Goal: Transaction & Acquisition: Purchase product/service

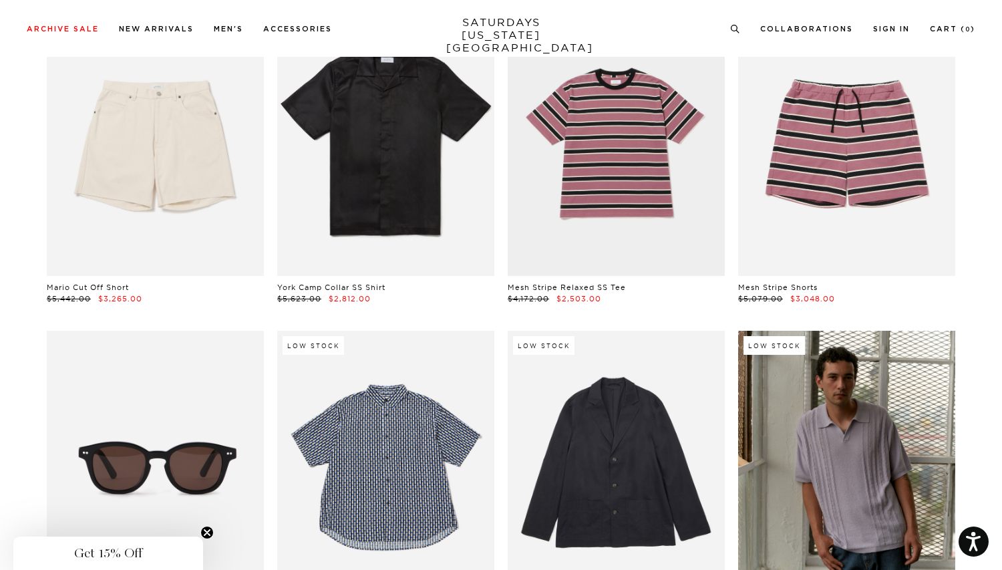
scroll to position [6781, 8]
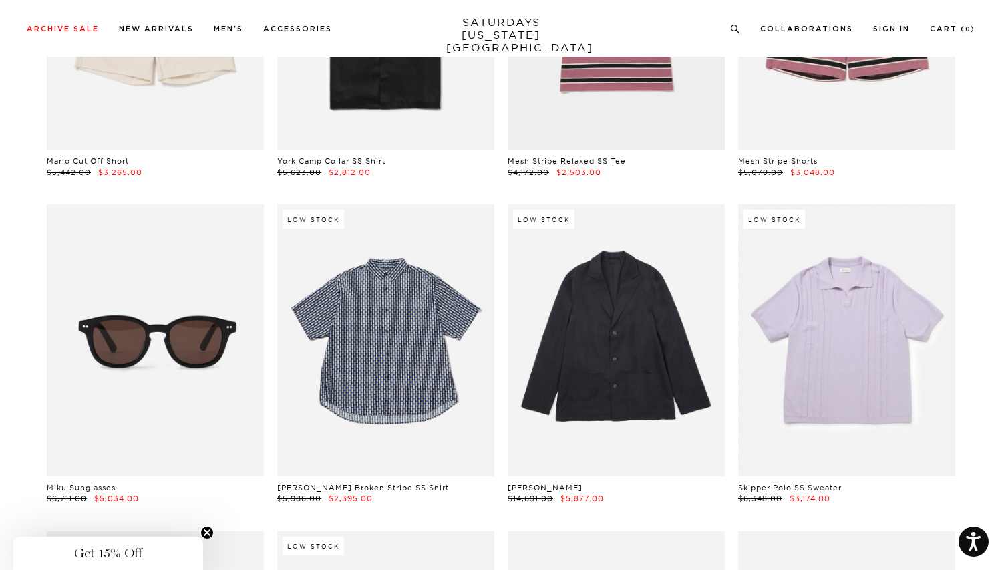
click at [866, 363] on link at bounding box center [846, 339] width 217 height 271
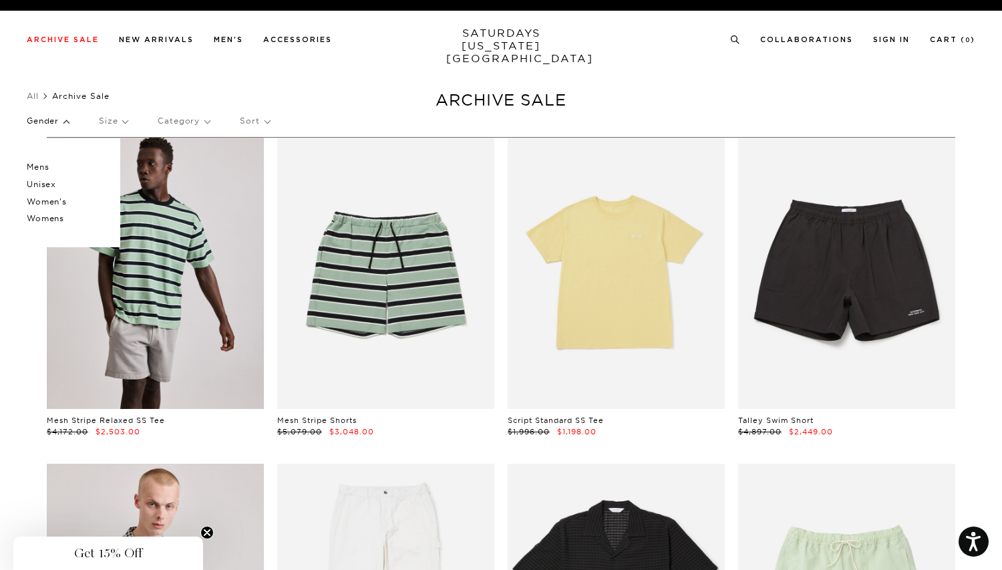
scroll to position [0, 4]
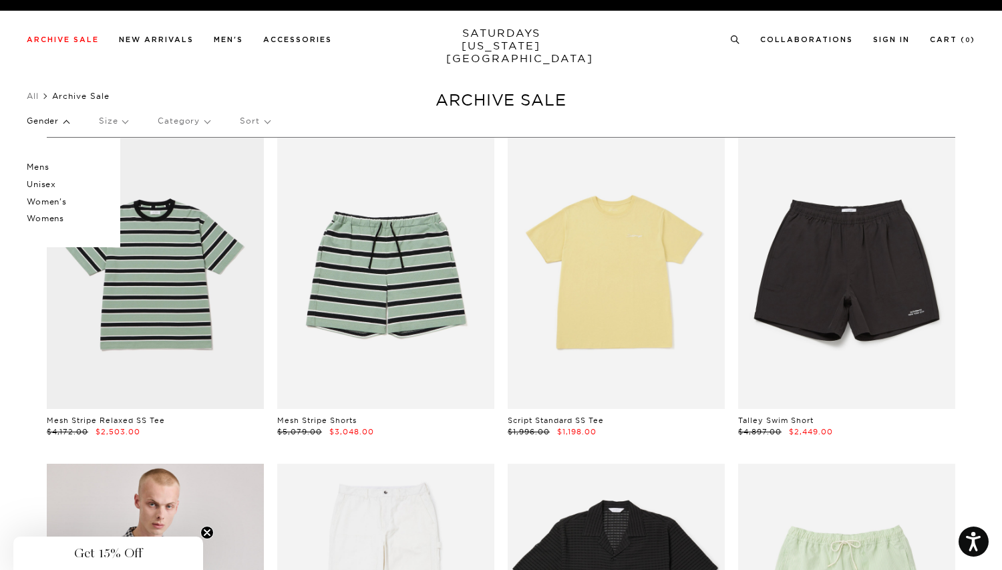
click at [124, 118] on p "Size" at bounding box center [113, 121] width 29 height 31
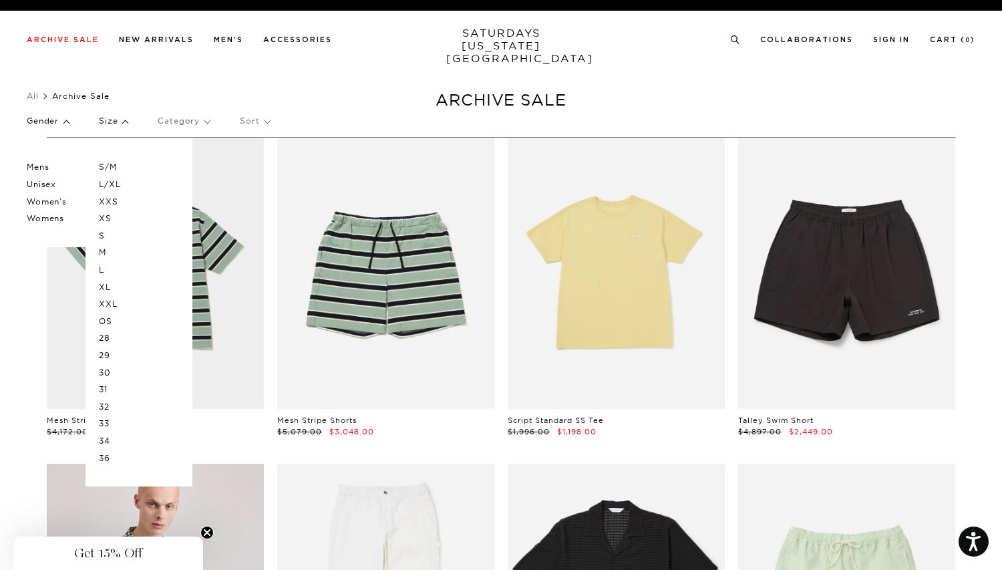
click at [103, 180] on p "L/XL" at bounding box center [139, 184] width 80 height 17
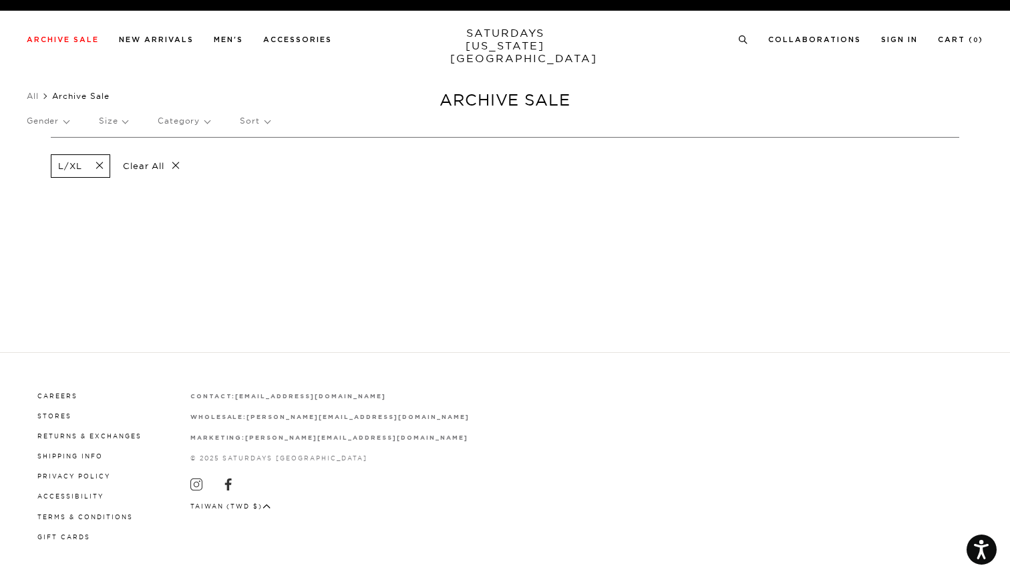
click at [100, 168] on span at bounding box center [95, 166] width 28 height 13
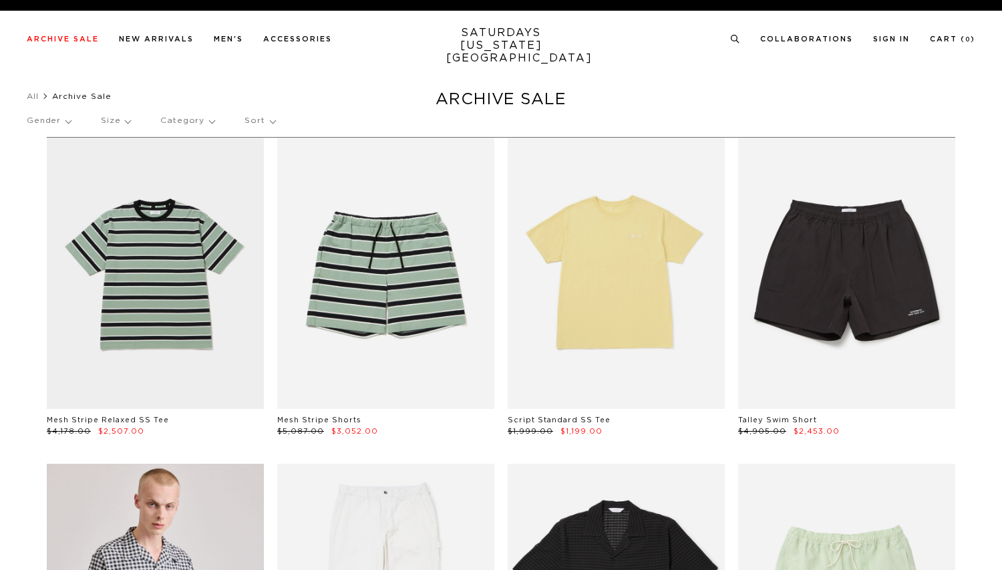
click at [122, 122] on p "Size" at bounding box center [115, 121] width 29 height 31
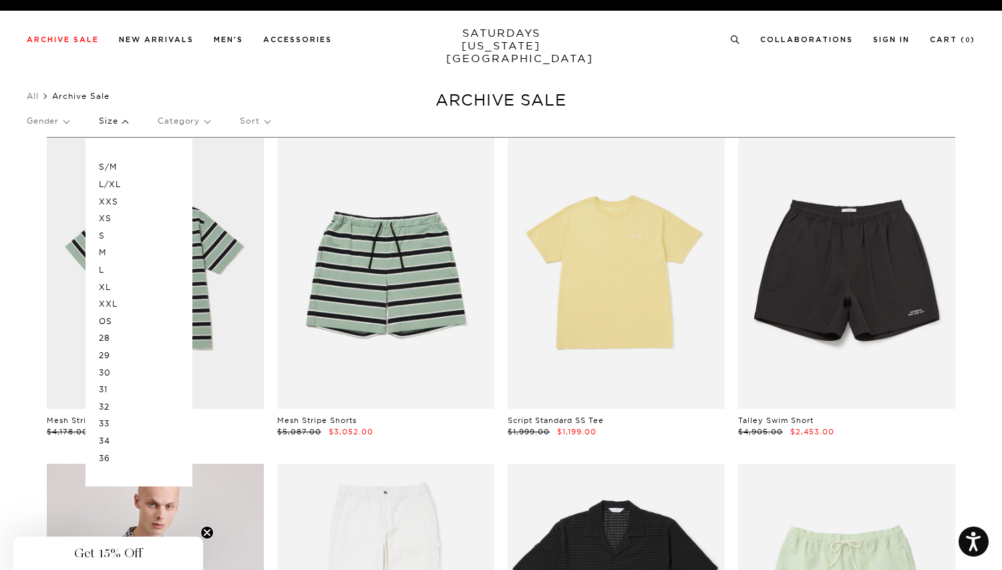
click at [112, 168] on p "S/M" at bounding box center [139, 166] width 80 height 17
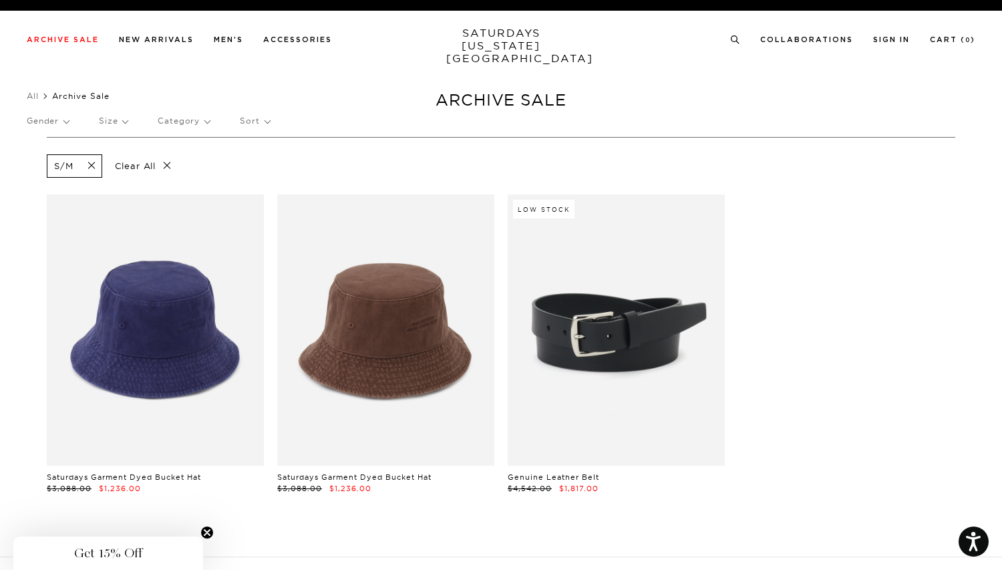
click at [124, 122] on p "Size" at bounding box center [113, 121] width 29 height 31
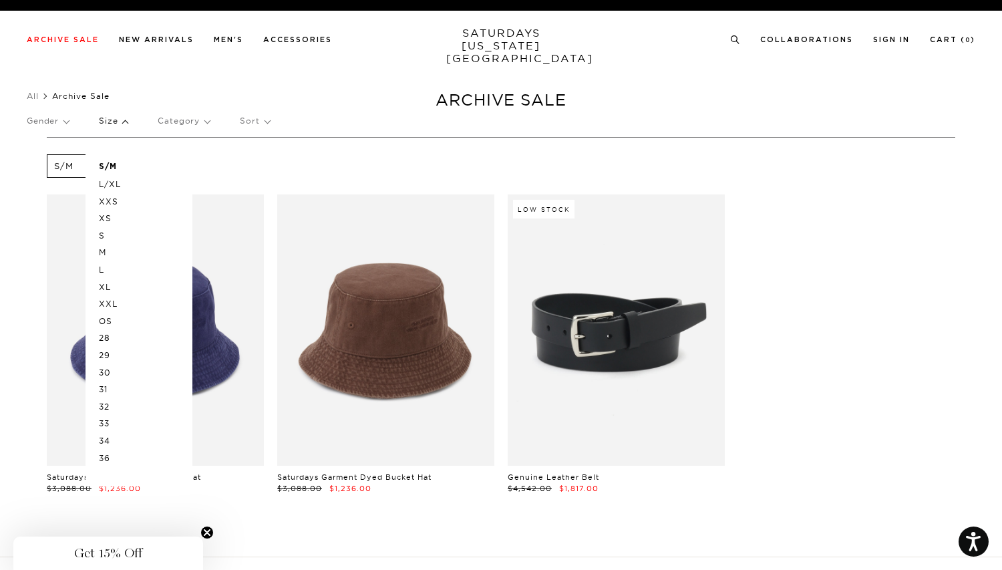
click at [108, 120] on p "Size" at bounding box center [113, 121] width 29 height 31
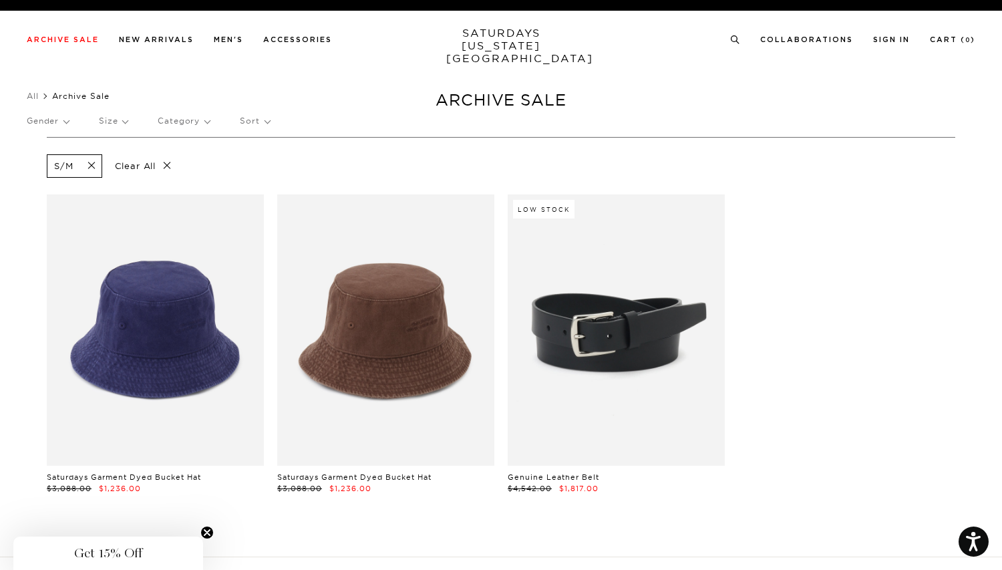
click at [92, 168] on span at bounding box center [87, 166] width 28 height 13
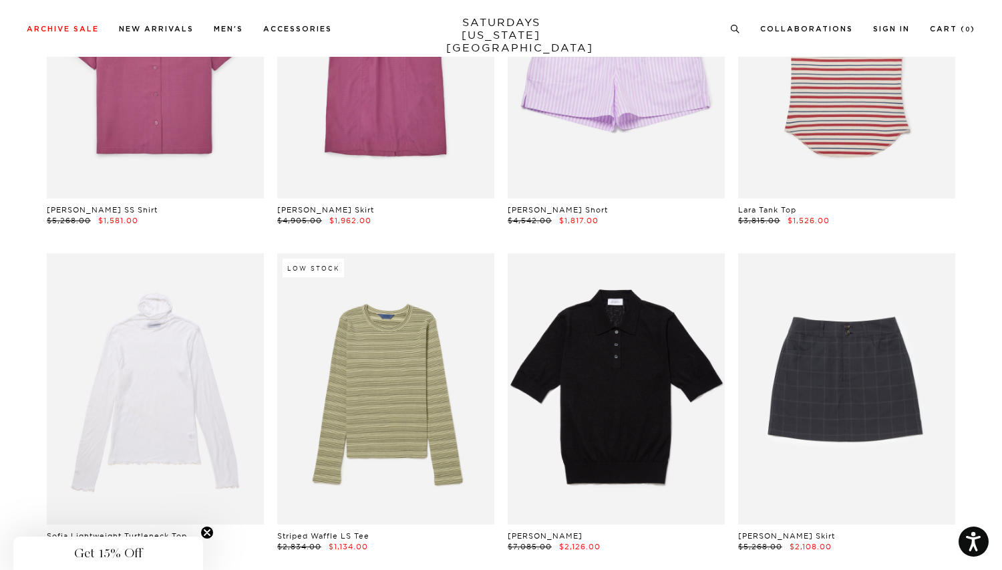
scroll to position [27938, 2]
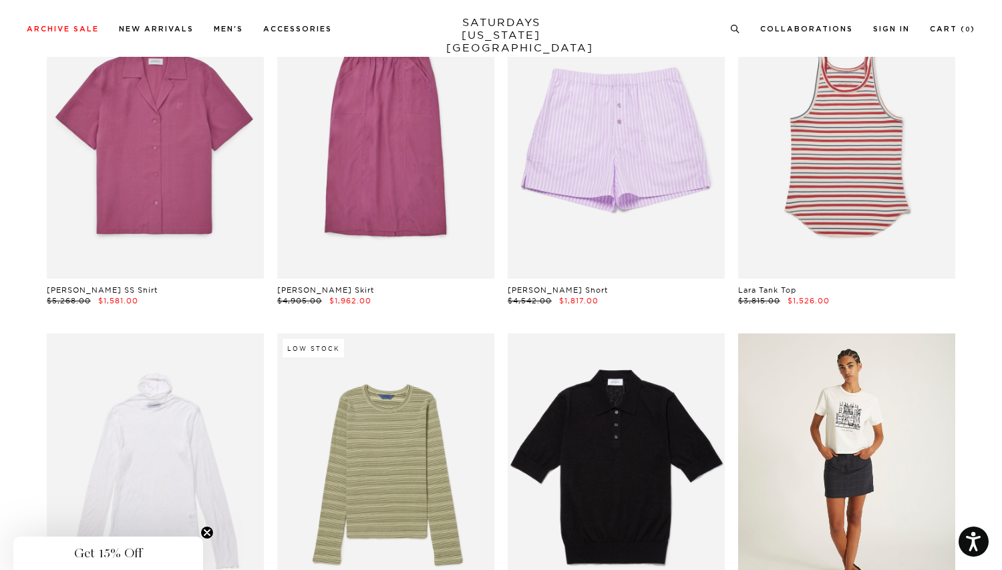
click at [802, 359] on link at bounding box center [846, 468] width 217 height 271
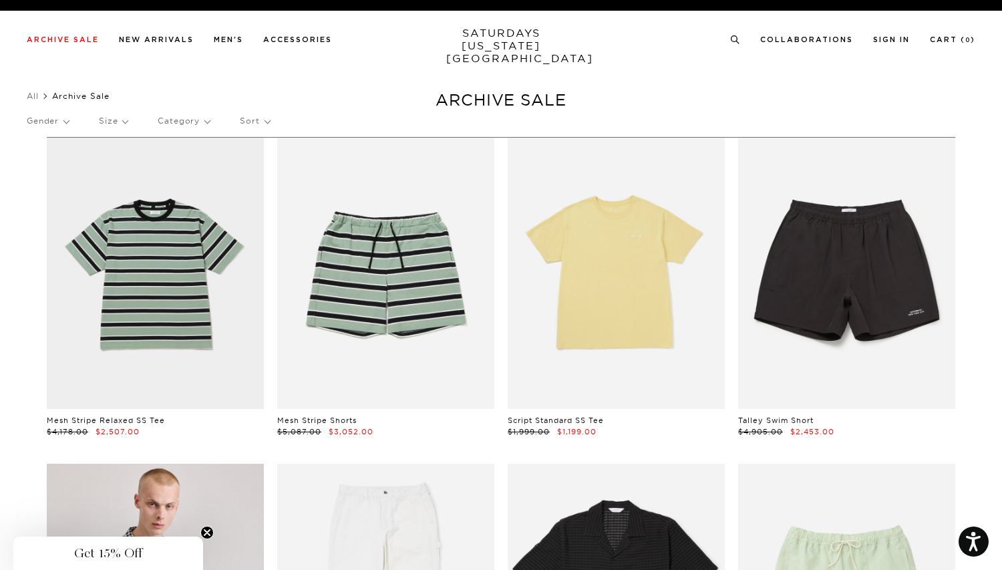
scroll to position [0, 2]
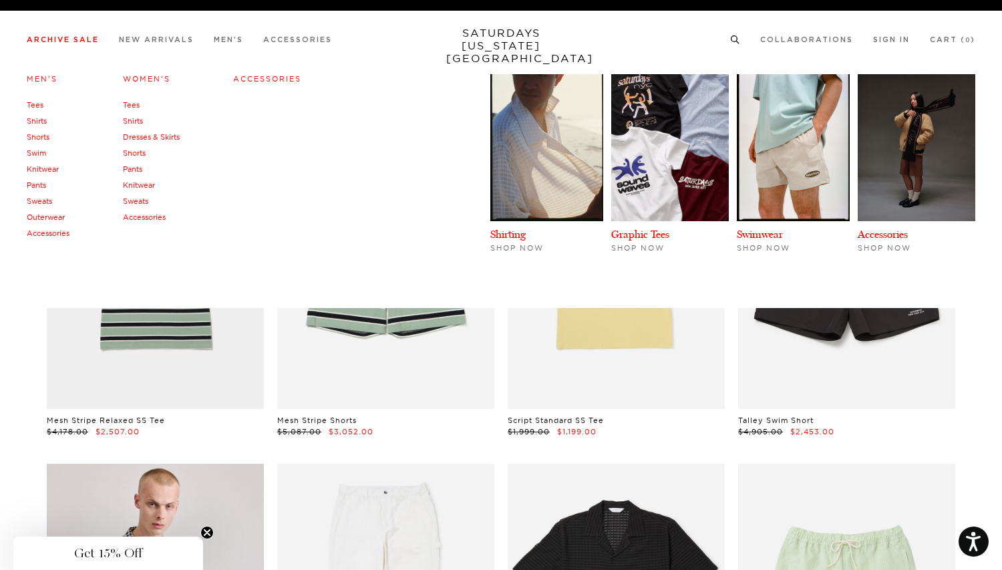
click at [137, 152] on link "Shorts" at bounding box center [134, 152] width 23 height 9
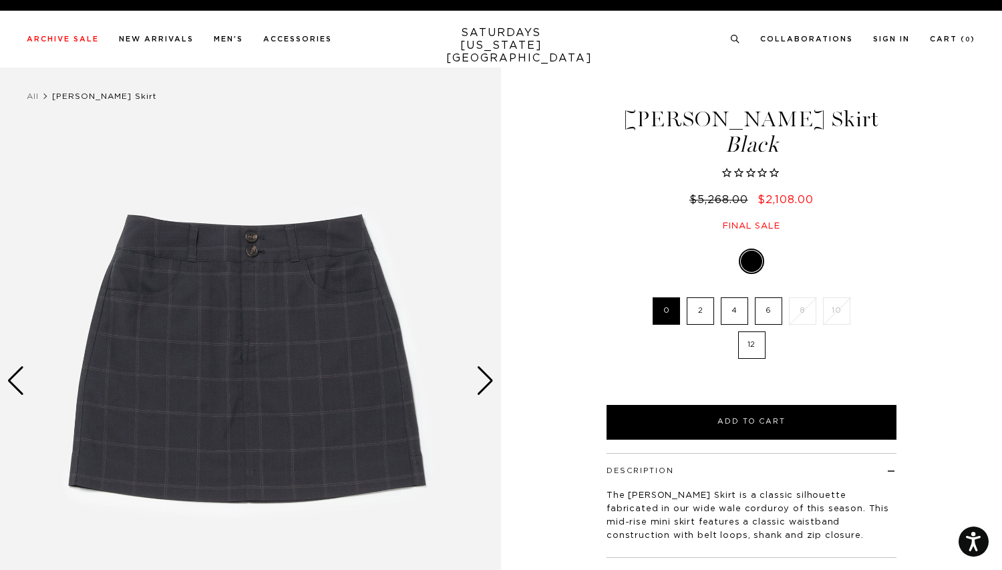
click at [759, 310] on label "6" at bounding box center [768, 310] width 27 height 27
click at [0, 0] on input "6" at bounding box center [0, 0] width 0 height 0
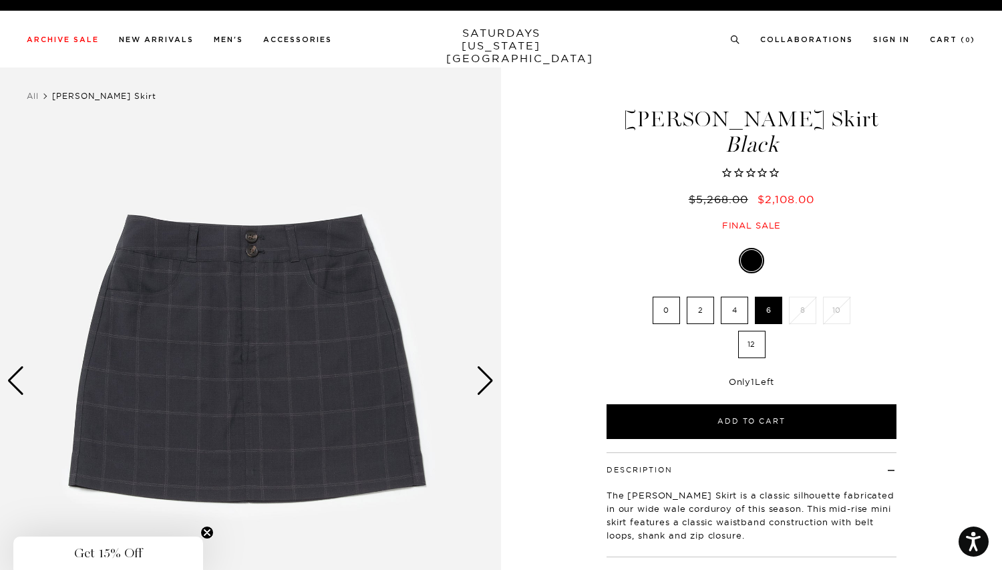
click at [484, 378] on div "Next slide" at bounding box center [485, 380] width 18 height 29
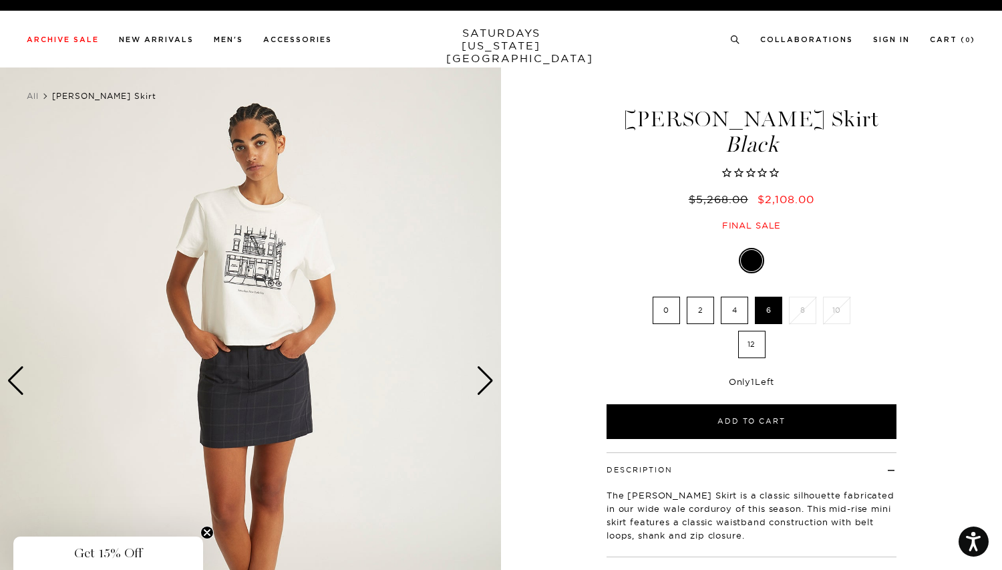
scroll to position [0, 8]
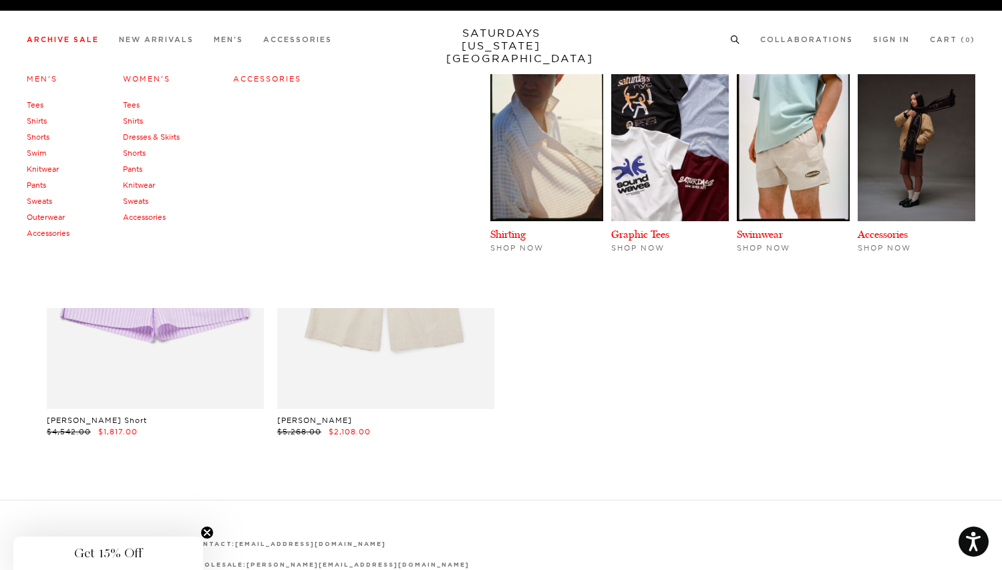
click at [37, 197] on link "Sweats" at bounding box center [39, 200] width 25 height 9
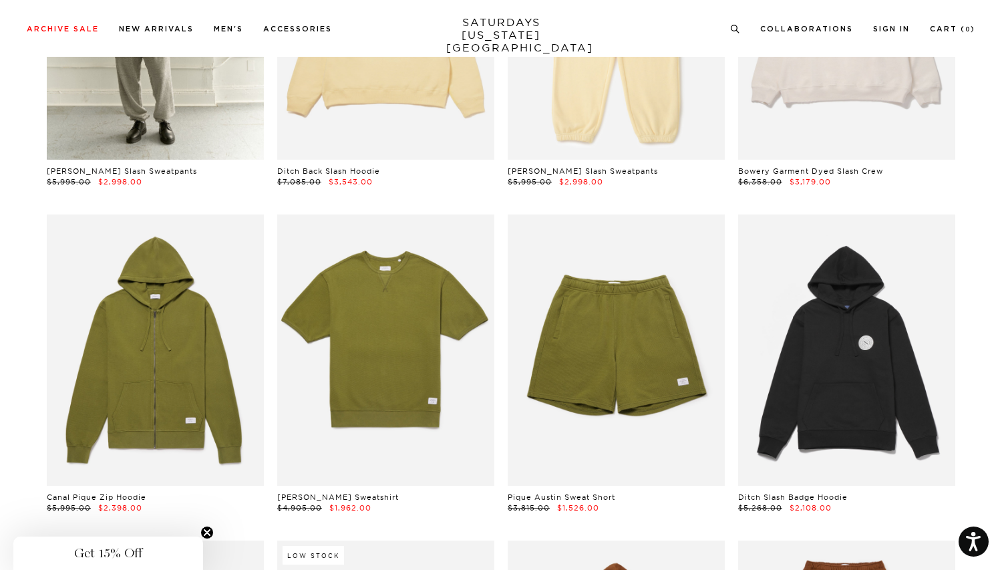
scroll to position [708, 0]
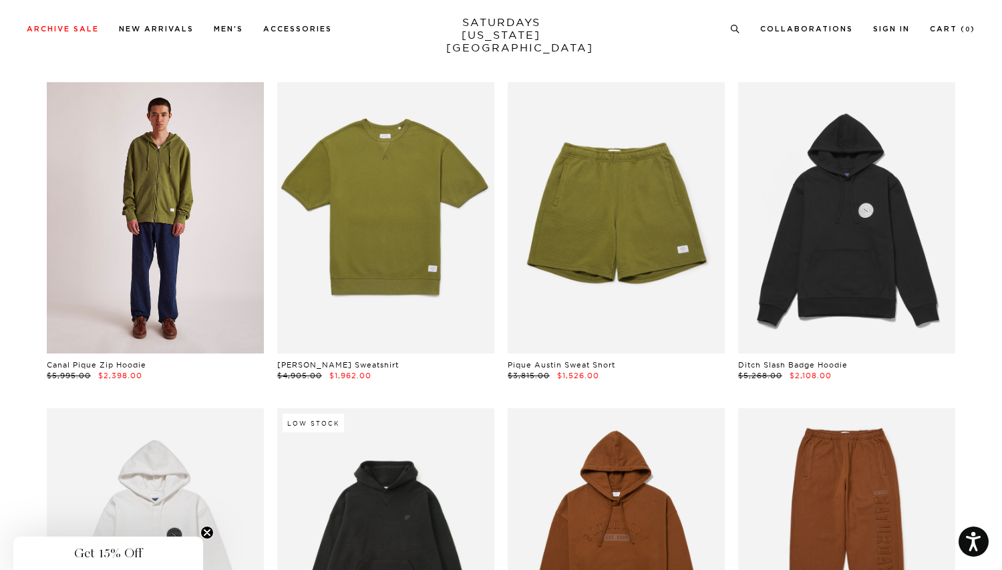
click at [190, 296] on link at bounding box center [155, 217] width 217 height 271
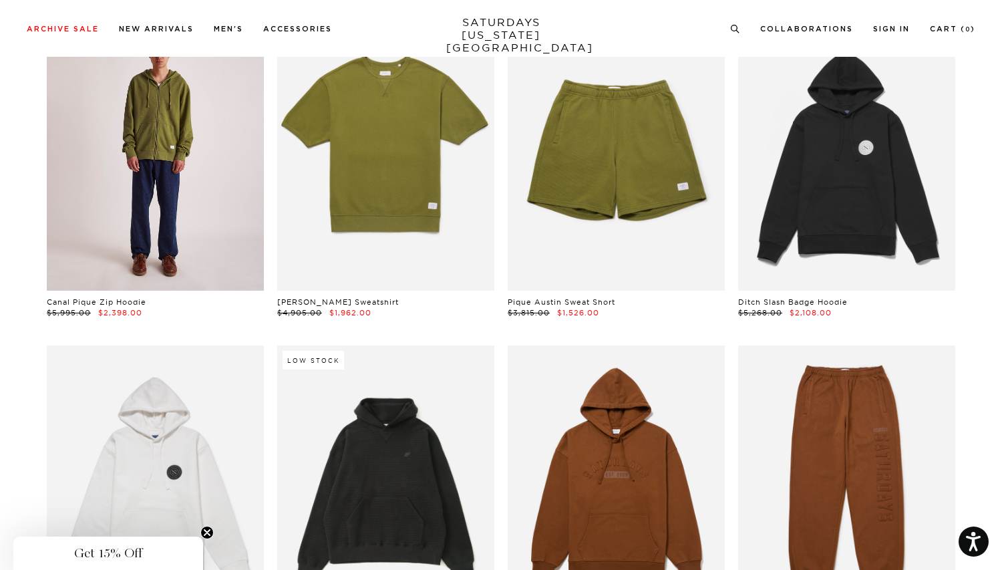
scroll to position [820, 0]
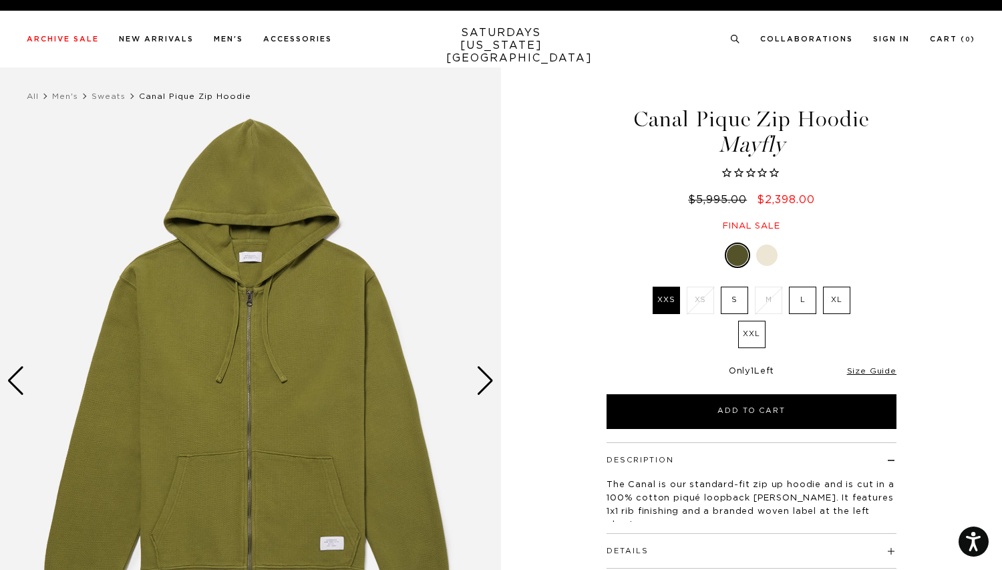
click at [766, 250] on div at bounding box center [766, 254] width 21 height 21
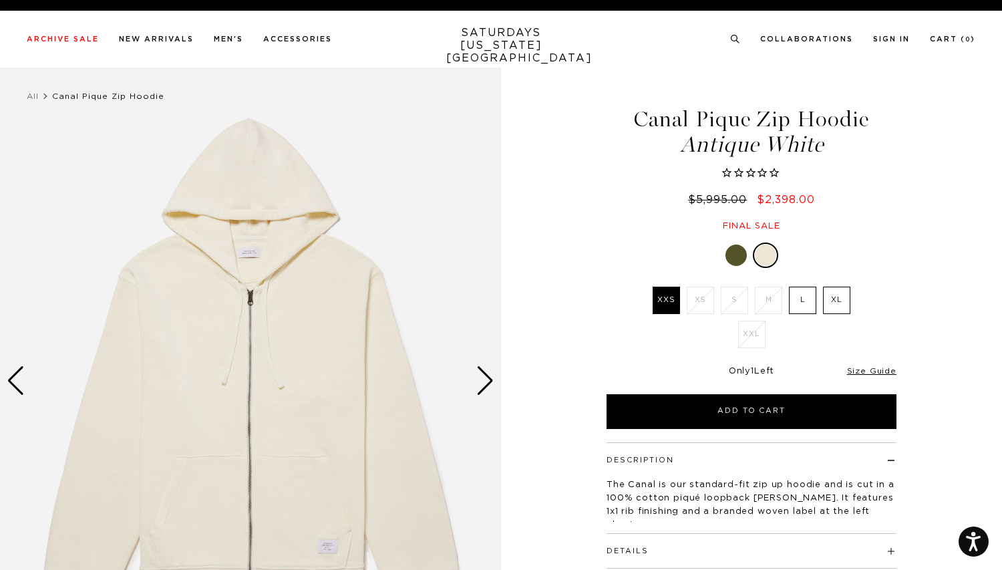
click at [477, 383] on div "Next slide" at bounding box center [485, 380] width 18 height 29
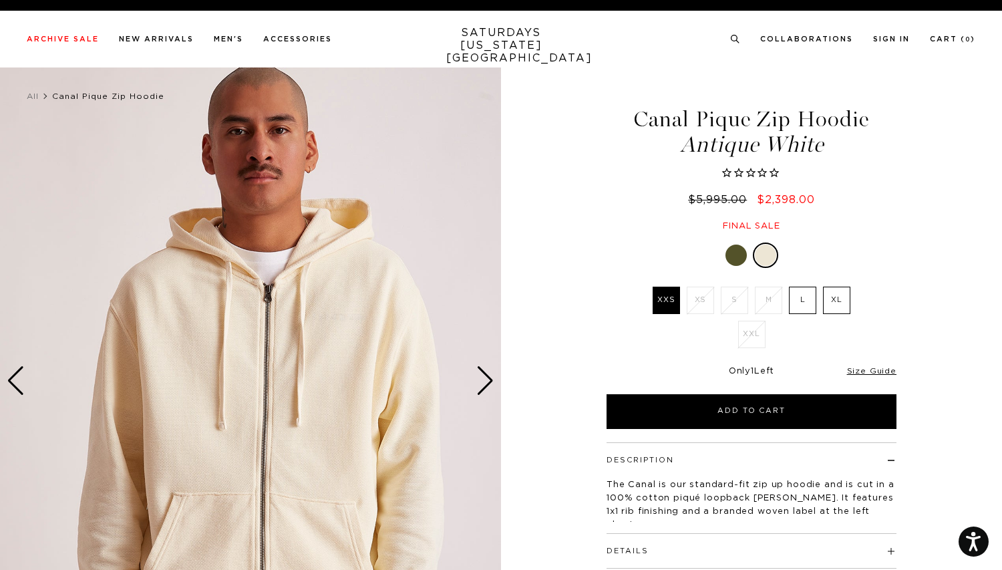
click at [478, 385] on div "Next slide" at bounding box center [485, 380] width 18 height 29
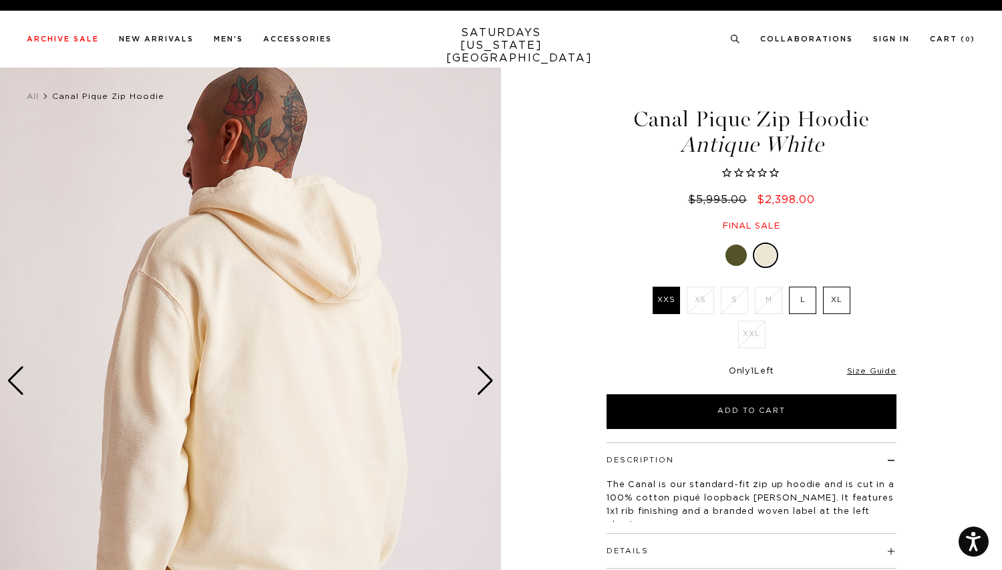
click at [803, 299] on label "L" at bounding box center [802, 300] width 27 height 27
click at [0, 0] on input "L" at bounding box center [0, 0] width 0 height 0
